Goal: Transaction & Acquisition: Purchase product/service

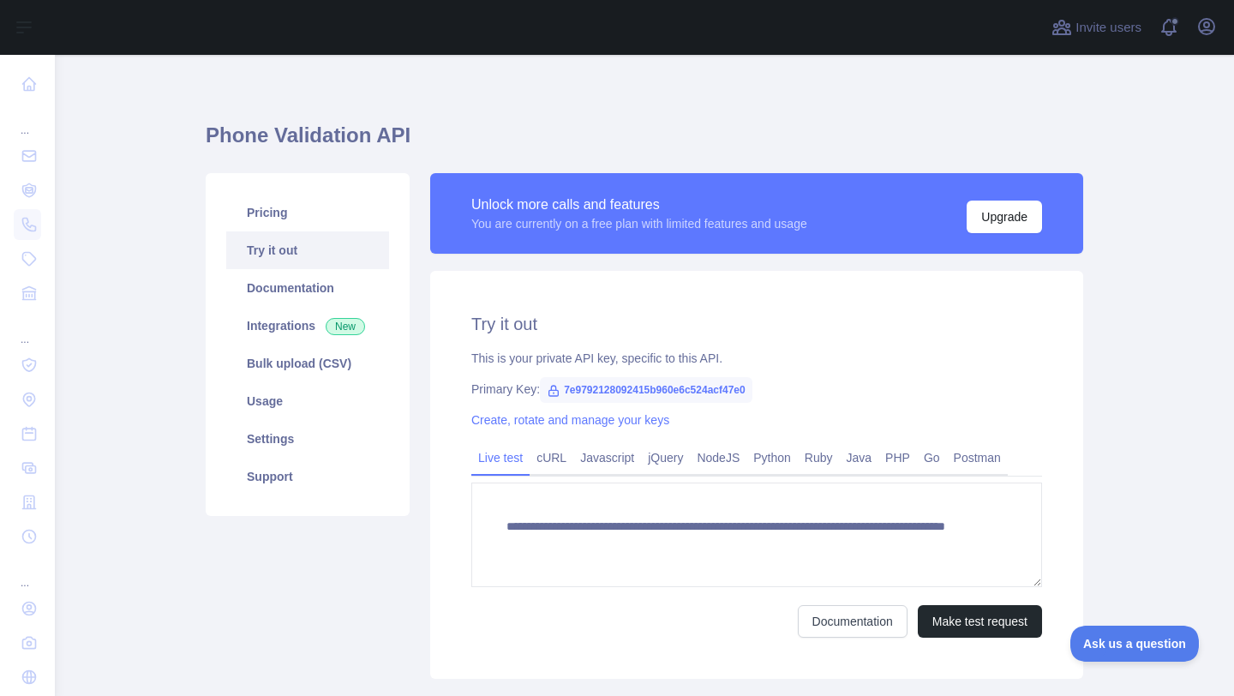
scroll to position [6, 0]
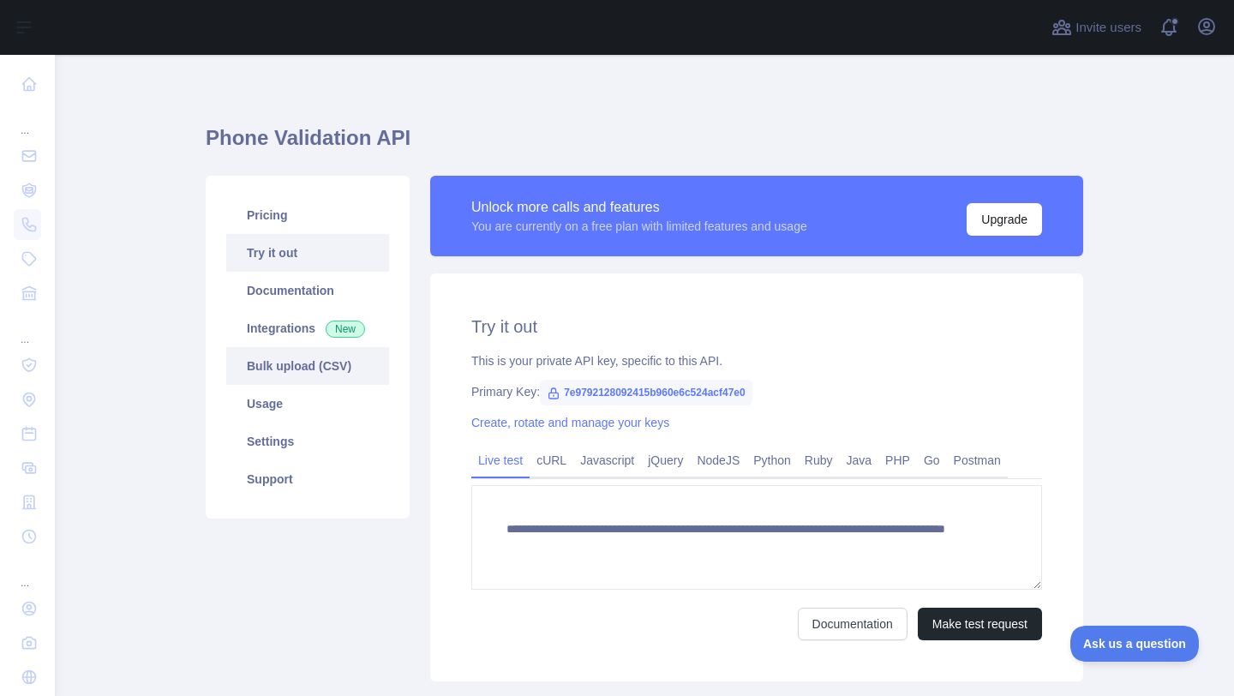
click at [266, 378] on link "Bulk upload (CSV)" at bounding box center [307, 366] width 163 height 38
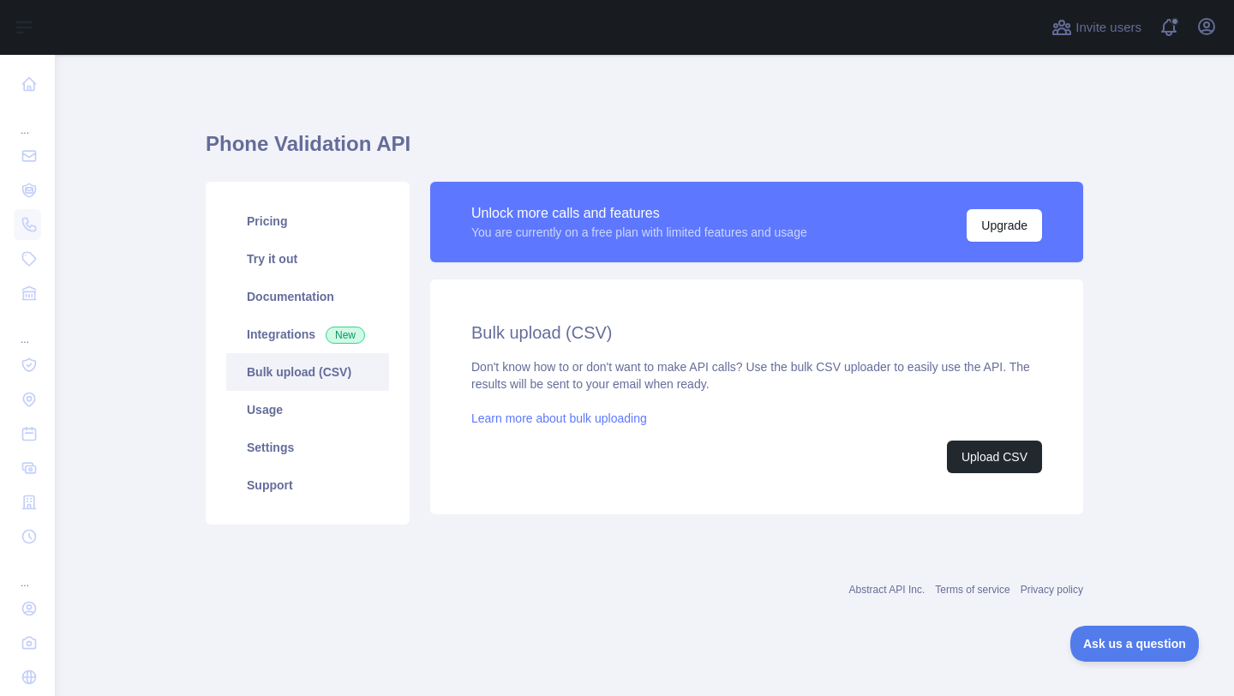
click at [614, 416] on link "Learn more about bulk uploading" at bounding box center [559, 418] width 176 height 14
click at [320, 257] on link "Try it out" at bounding box center [307, 259] width 163 height 38
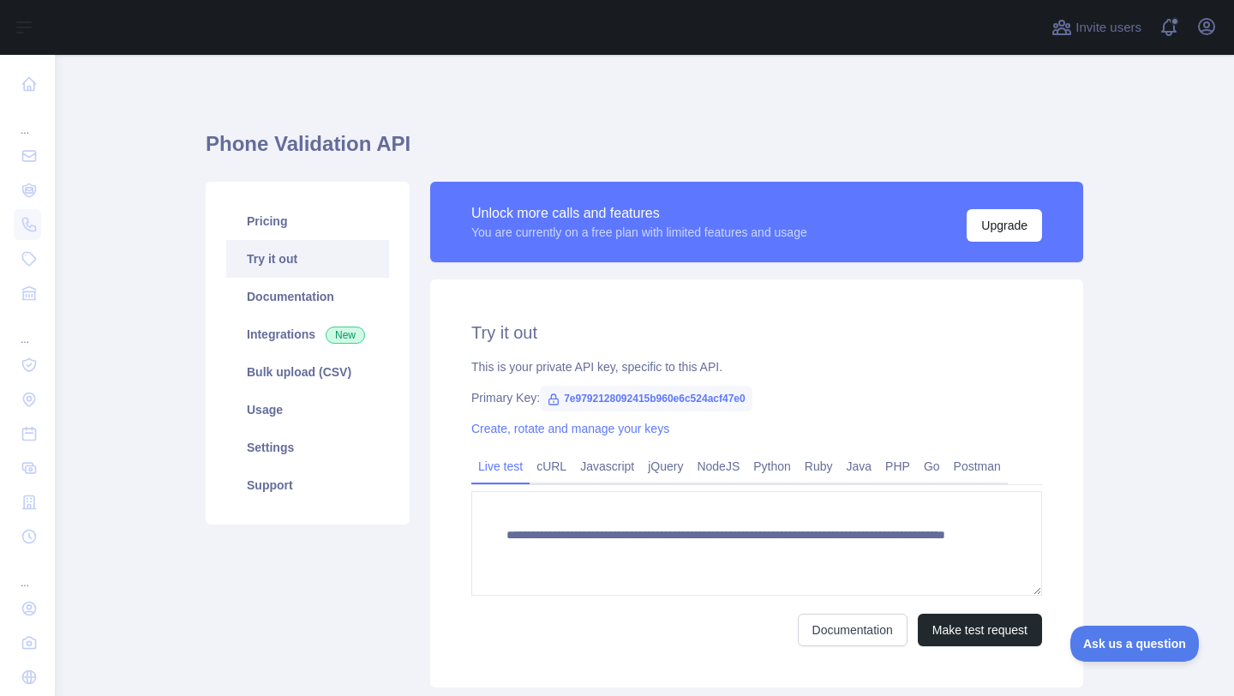
scroll to position [50, 0]
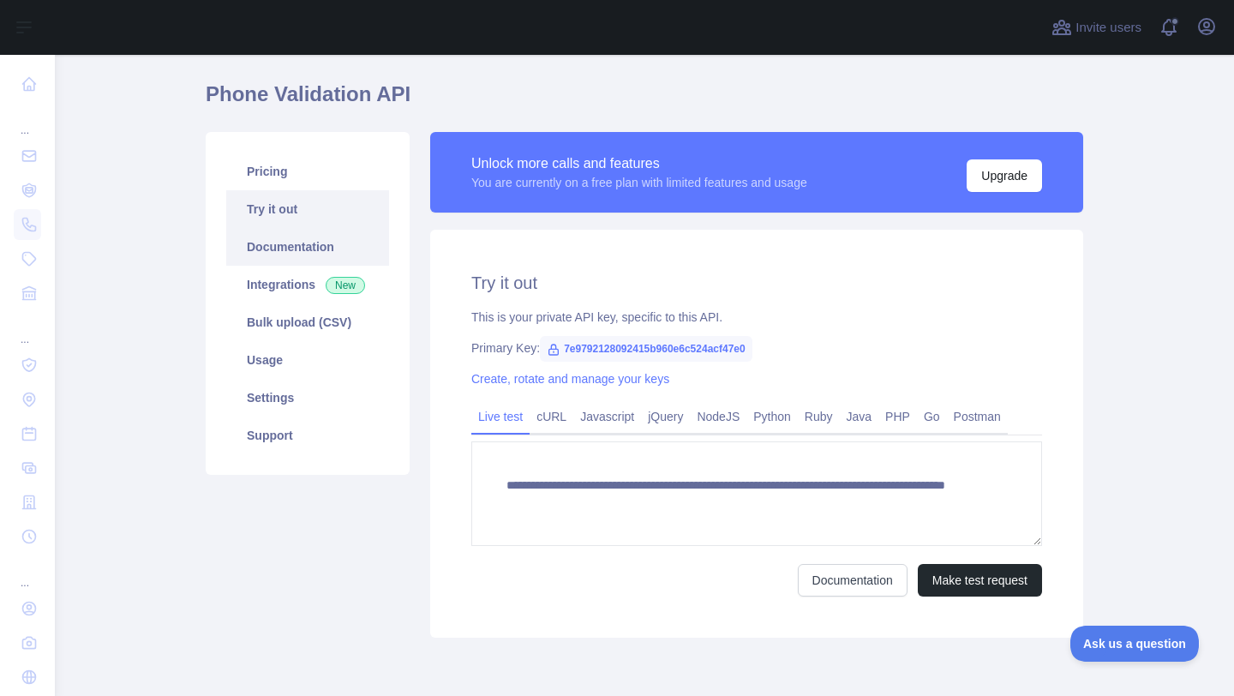
click at [302, 247] on link "Documentation" at bounding box center [307, 247] width 163 height 38
click at [346, 290] on span "New" at bounding box center [345, 285] width 39 height 17
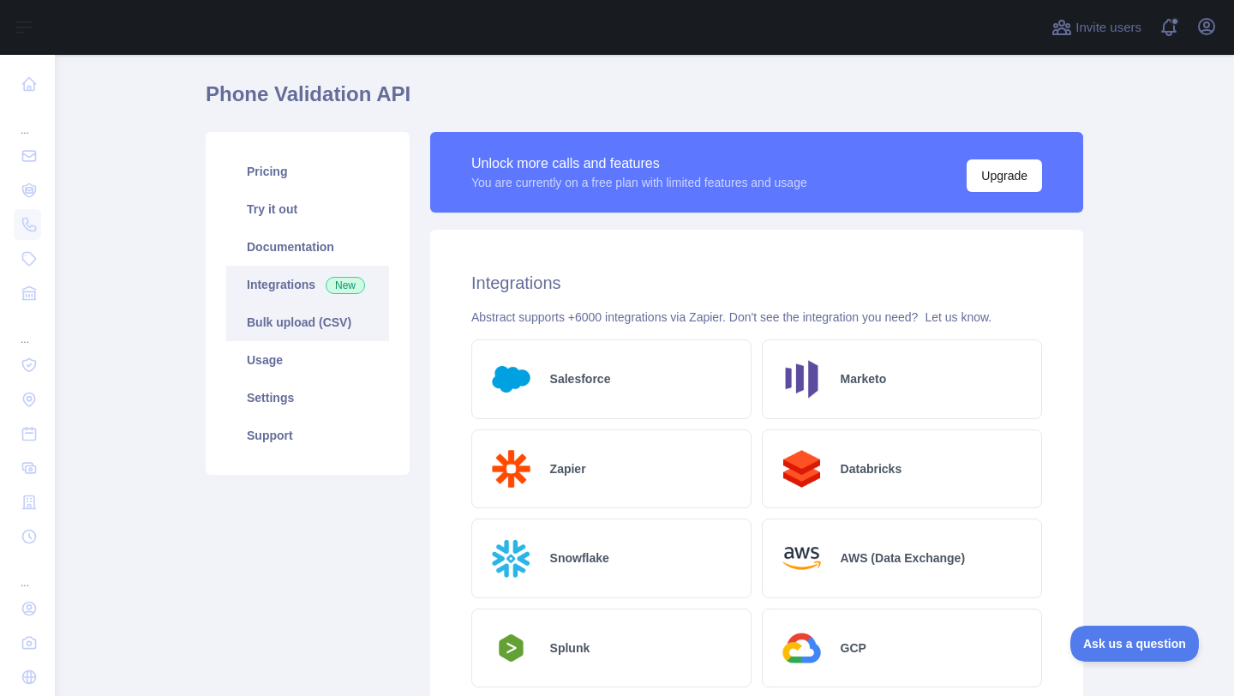
click at [321, 336] on link "Bulk upload (CSV)" at bounding box center [307, 322] width 163 height 38
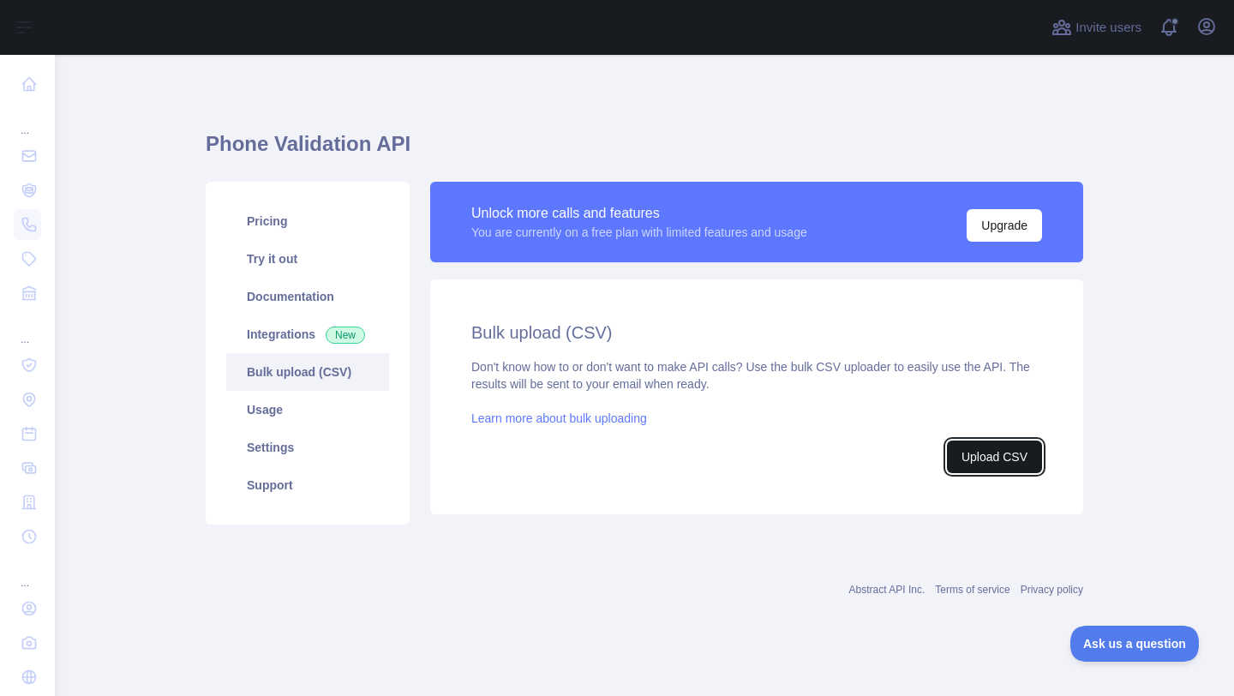
click at [988, 446] on button "Upload CSV" at bounding box center [994, 456] width 95 height 33
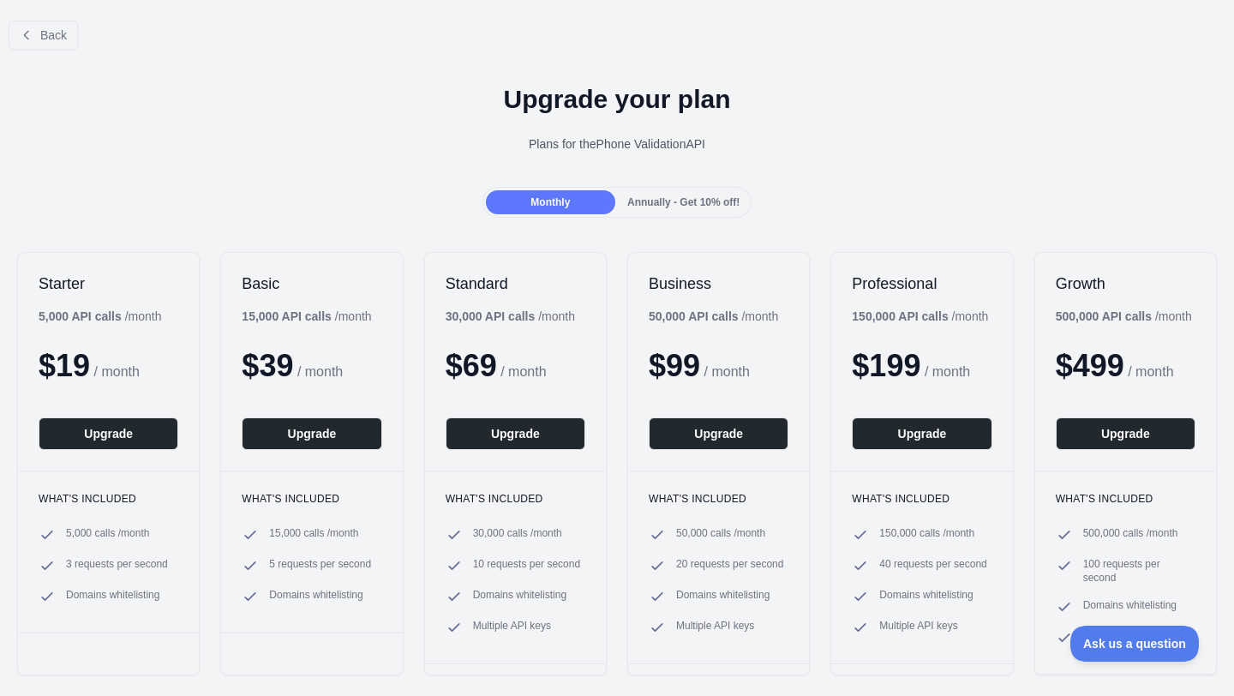
click at [679, 212] on div "Annually - Get 10% off!" at bounding box center [682, 202] width 129 height 24
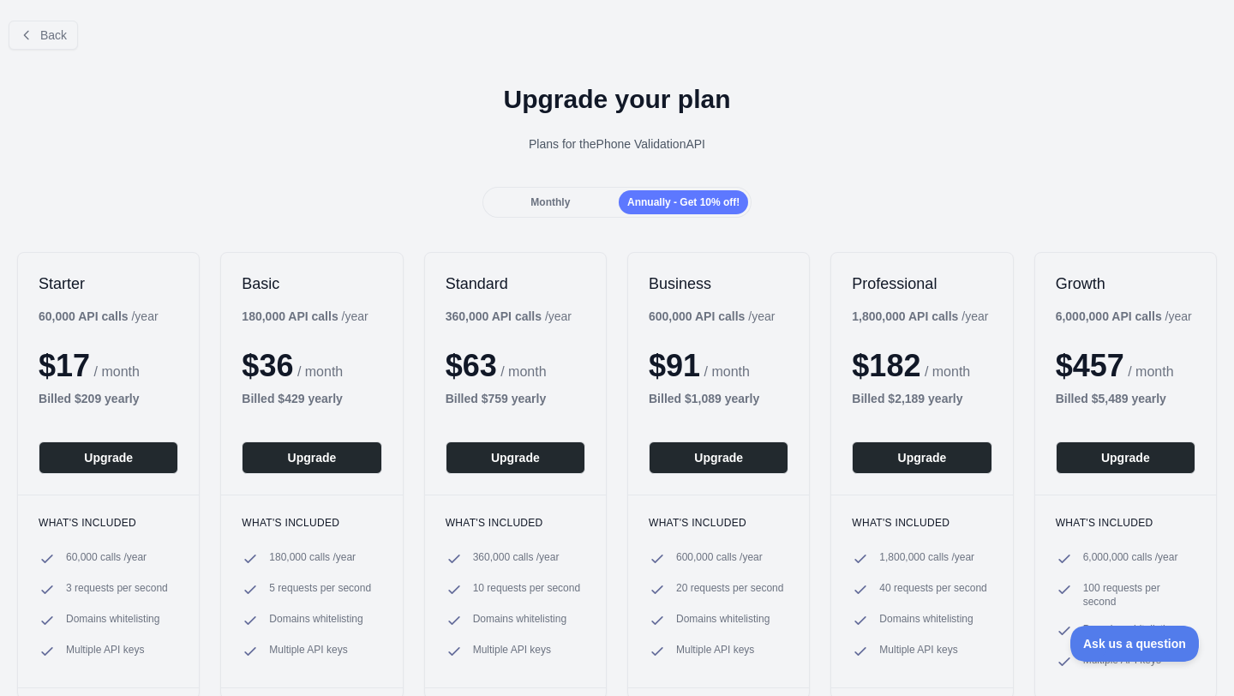
click at [536, 216] on div "Monthly Annually - Get 10% off!" at bounding box center [617, 202] width 270 height 31
click at [577, 206] on div "Monthly" at bounding box center [550, 202] width 129 height 24
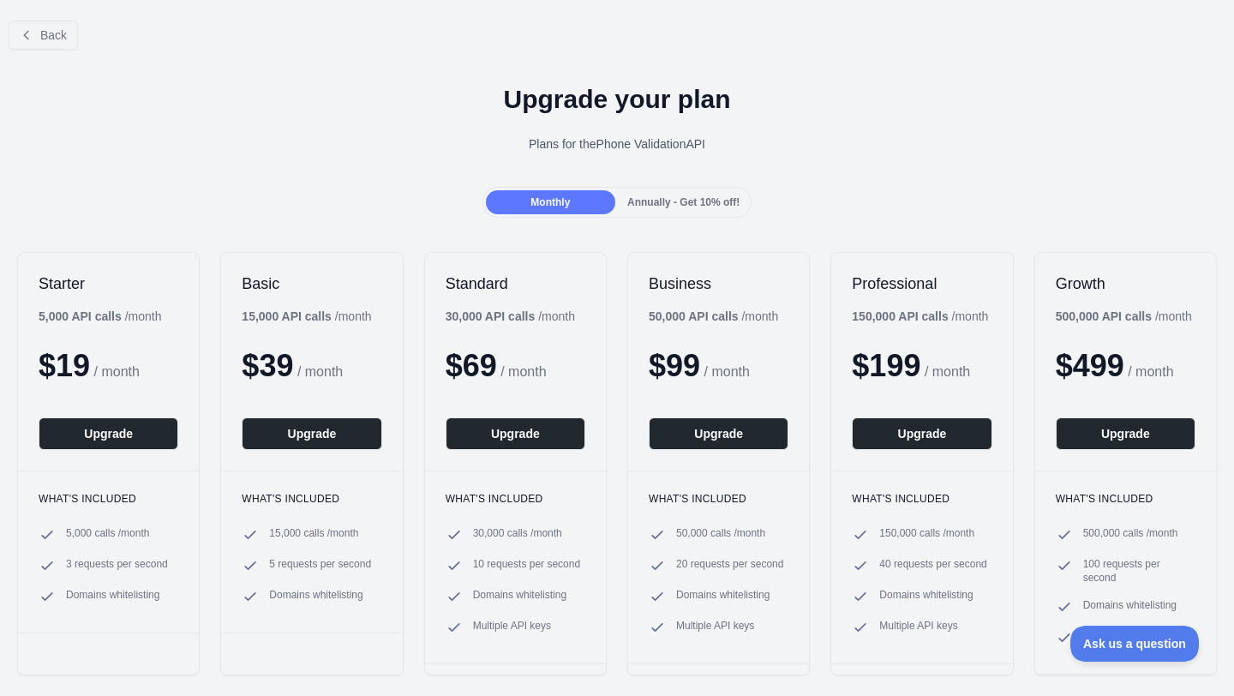
click at [902, 141] on div "Plans for the Phone Validation API" at bounding box center [617, 143] width 1206 height 17
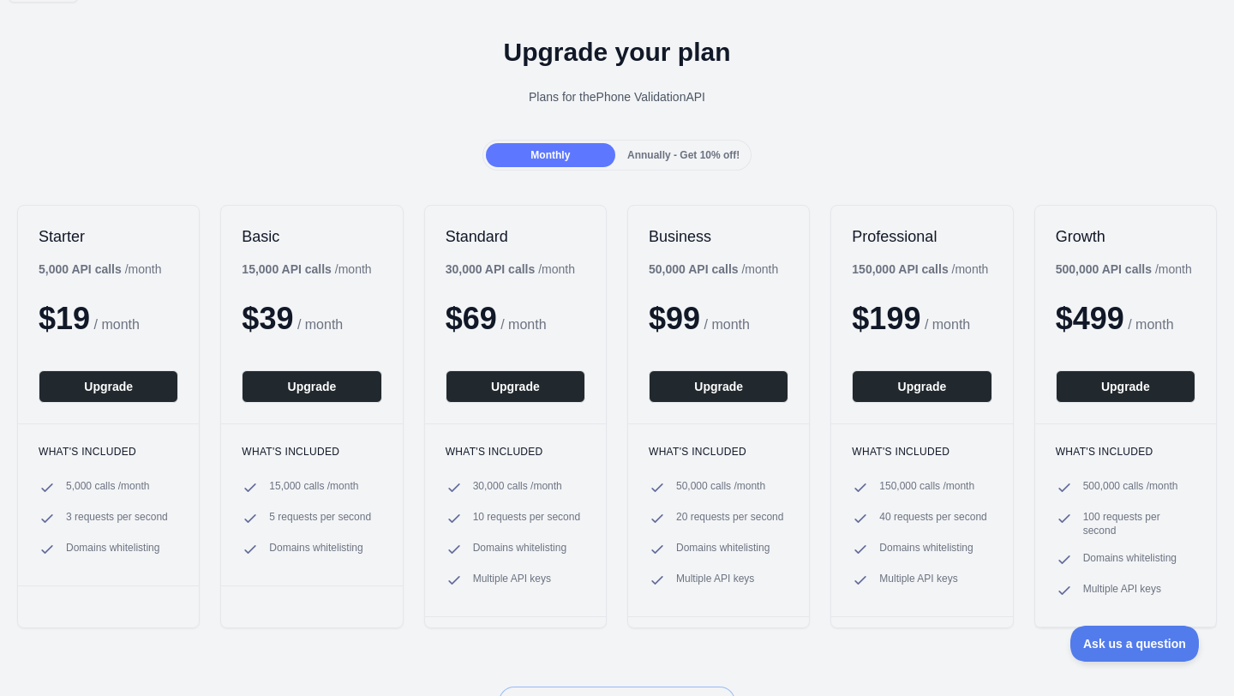
scroll to position [58, 0]
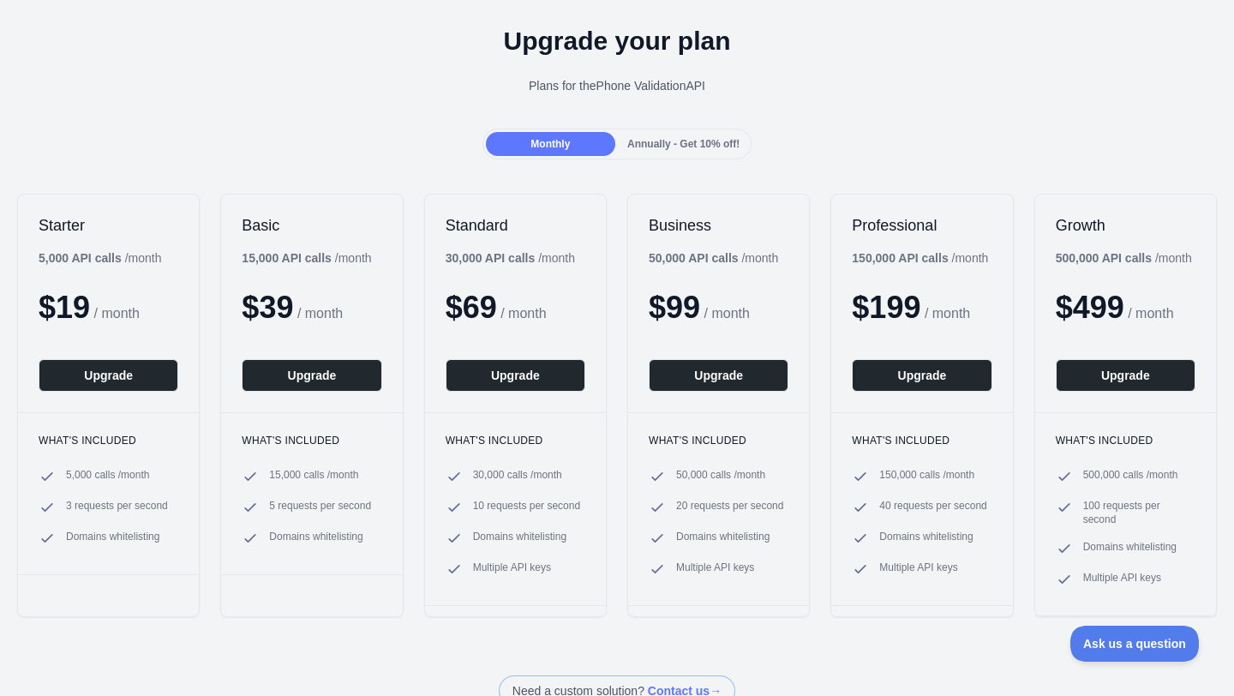
click at [690, 140] on span "Annually - Get 10% off!" at bounding box center [683, 144] width 112 height 12
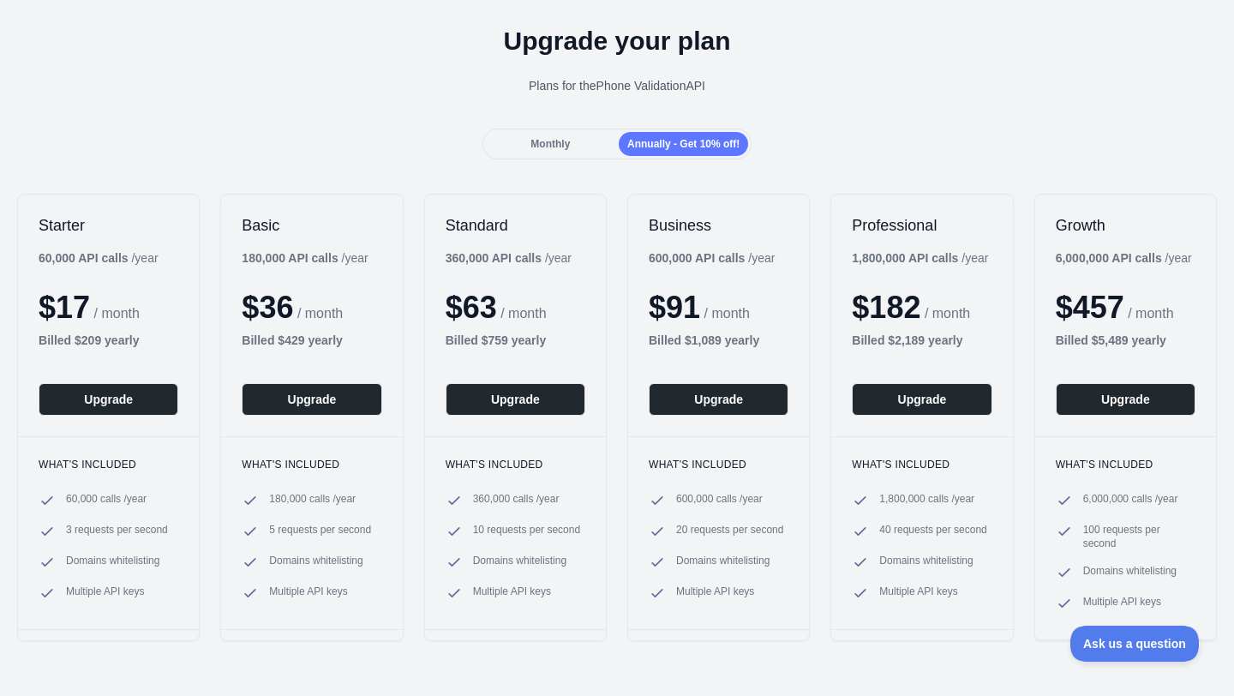
click at [596, 135] on div "Monthly" at bounding box center [550, 144] width 129 height 24
